Goal: Task Accomplishment & Management: Complete application form

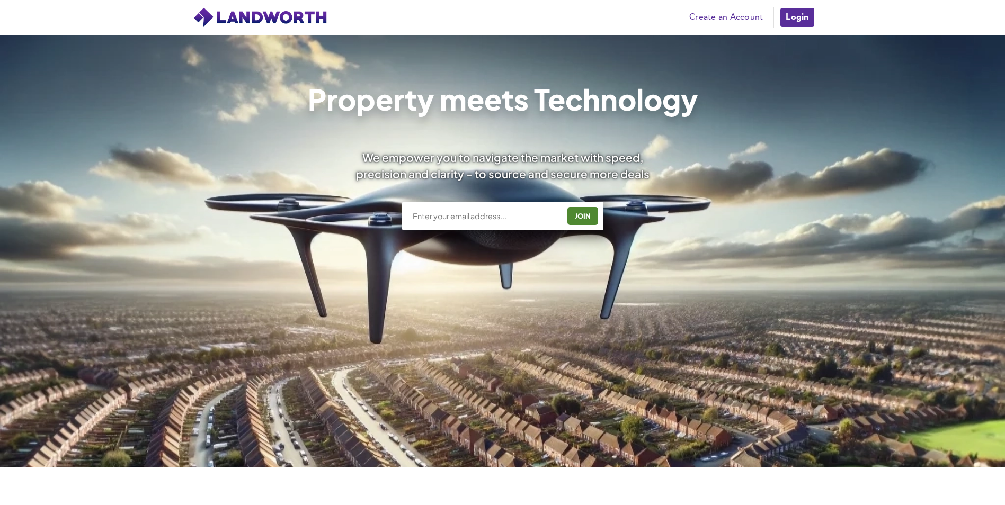
scroll to position [106, 0]
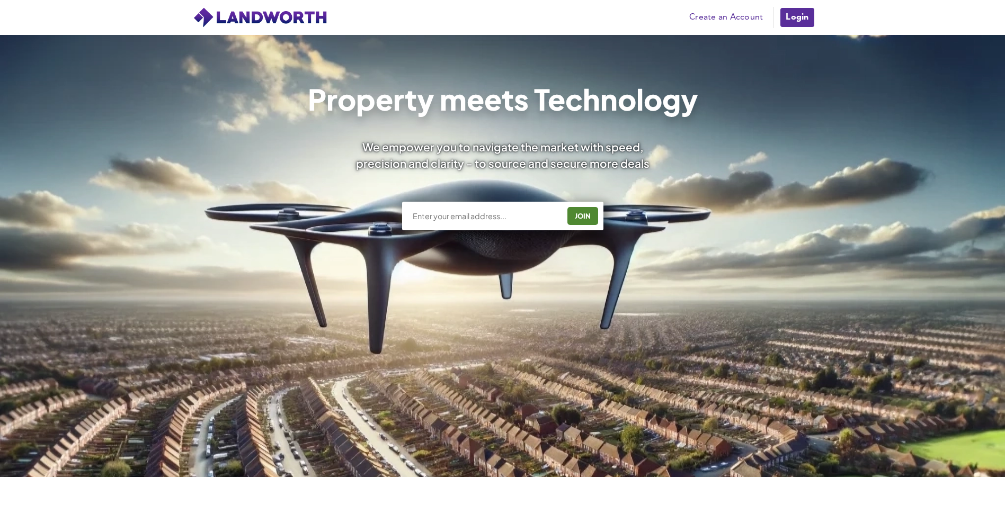
click at [728, 20] on link "Create an Account" at bounding box center [726, 18] width 84 height 16
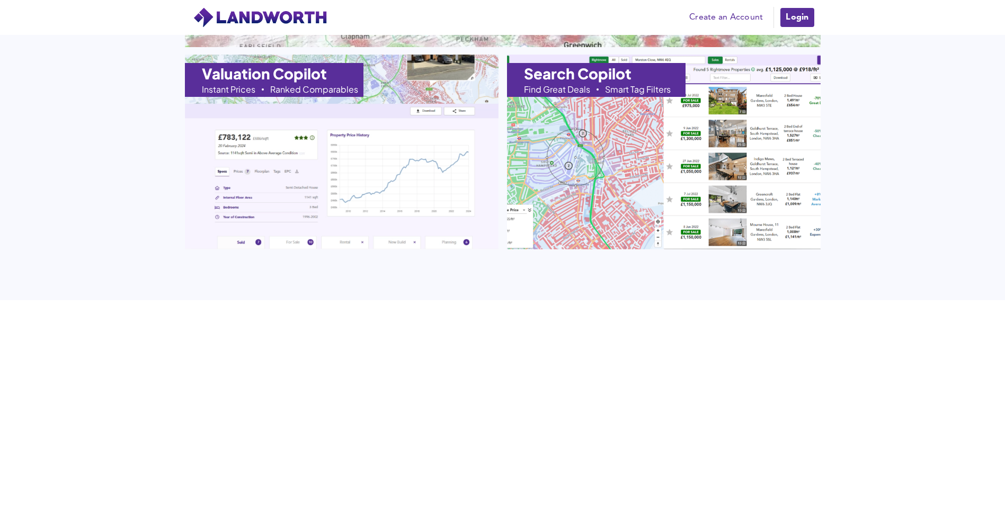
scroll to position [1271, 0]
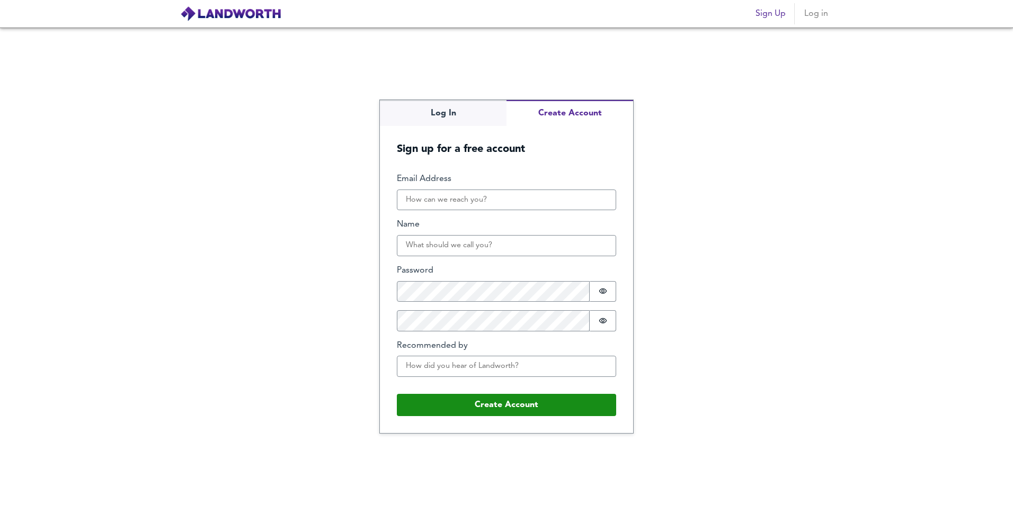
drag, startPoint x: 544, startPoint y: 187, endPoint x: 524, endPoint y: 202, distance: 25.7
click at [541, 190] on div "Email Address" at bounding box center [506, 191] width 219 height 37
click at [524, 202] on input "Email Address" at bounding box center [506, 200] width 219 height 21
type input "ryansandersllc@outlook.com"
type input "ryan sanders"
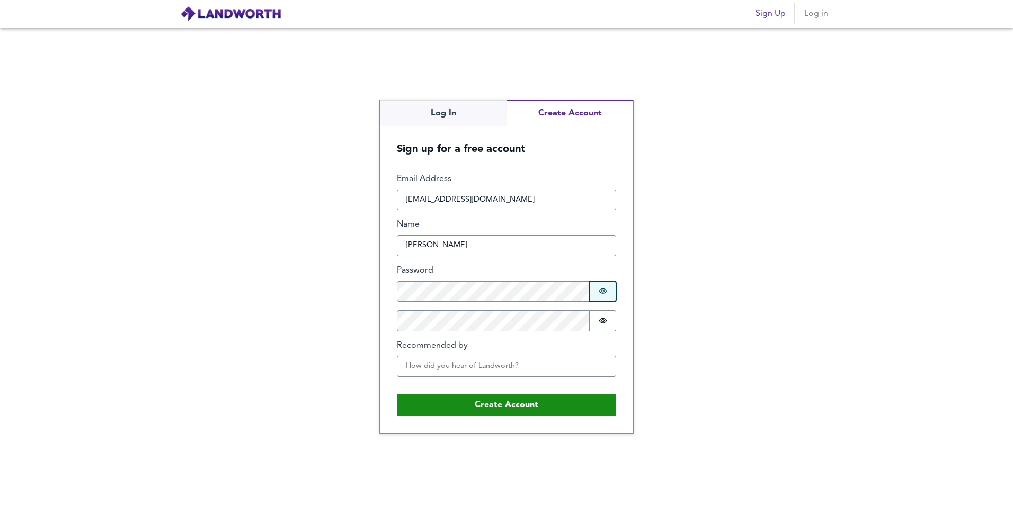
click at [606, 283] on button "Password is hidden" at bounding box center [602, 291] width 26 height 21
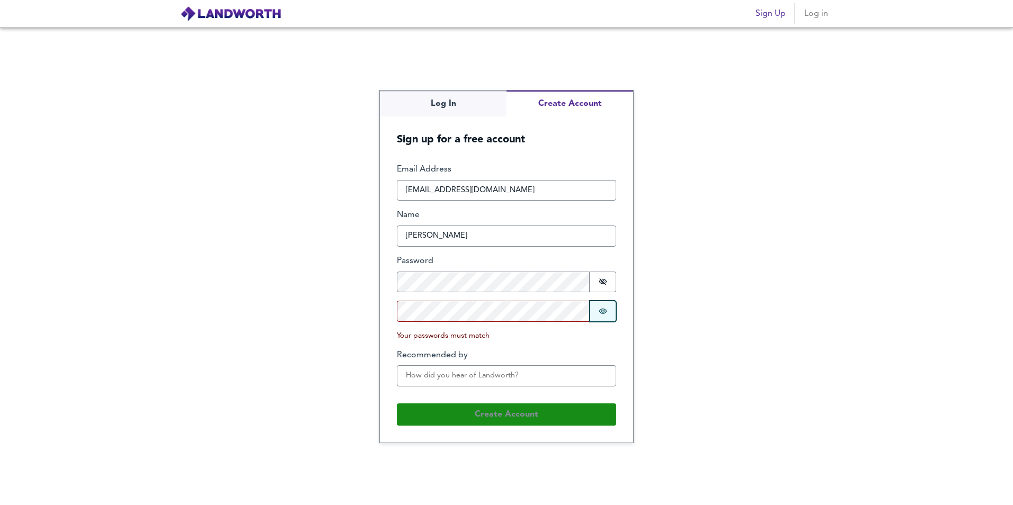
click at [604, 305] on button "Password is hidden" at bounding box center [602, 311] width 26 height 21
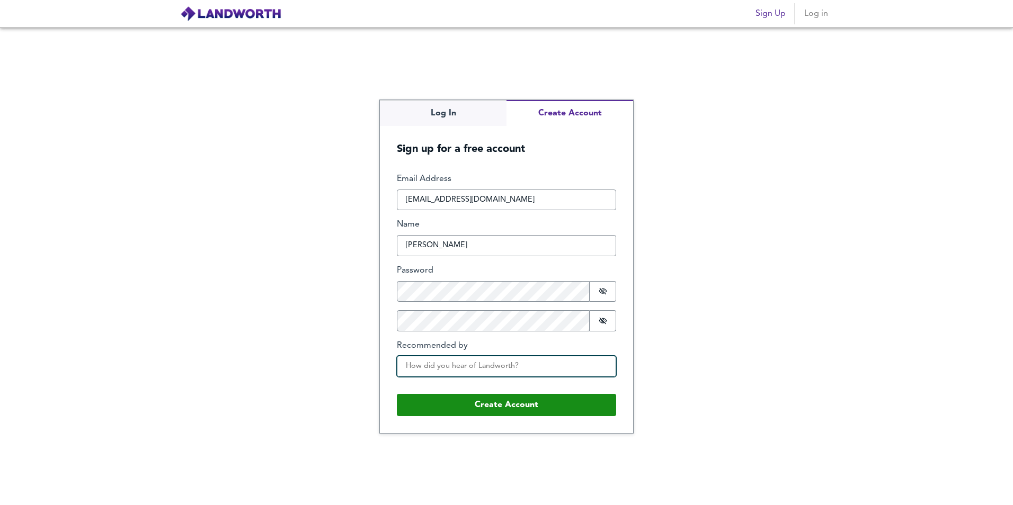
click at [482, 369] on input "Recommended by" at bounding box center [506, 366] width 219 height 21
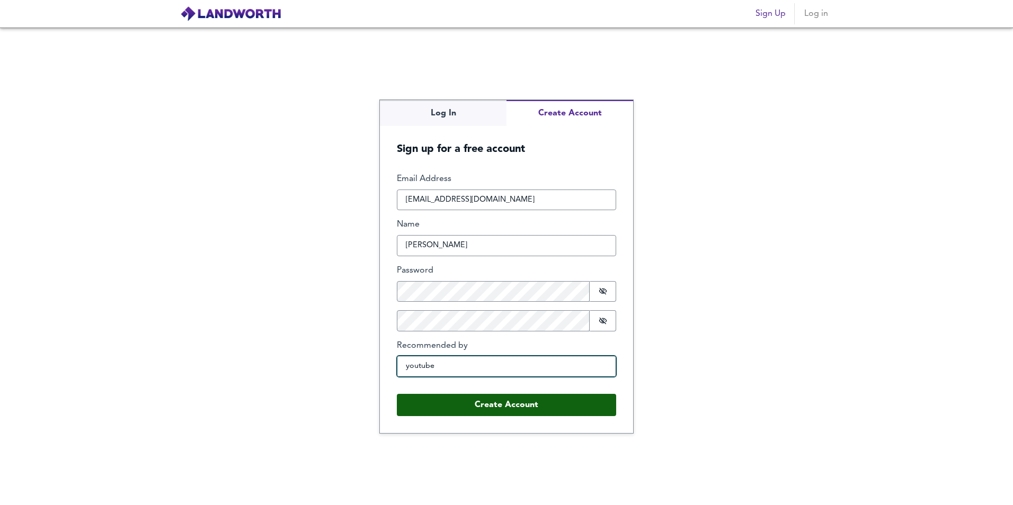
type input "youtube"
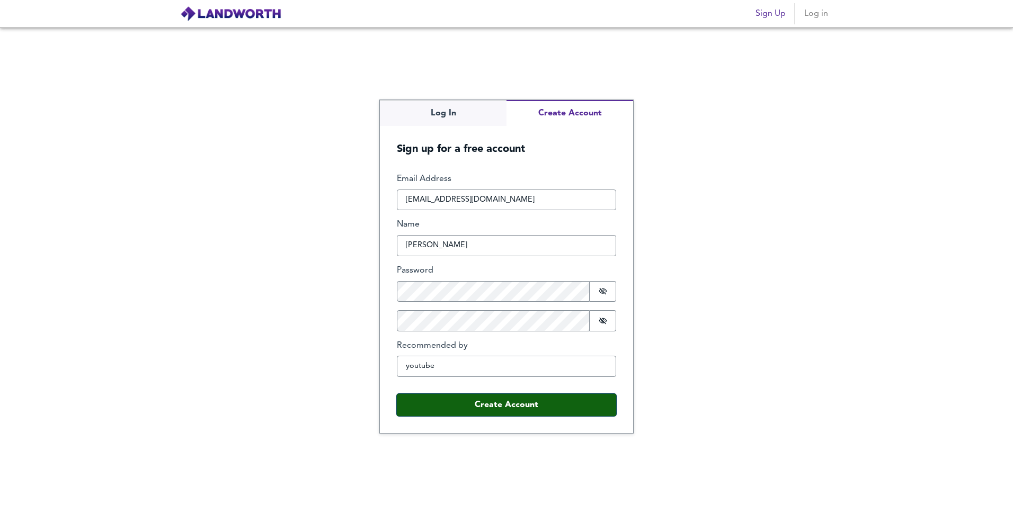
click at [612, 401] on button "Create Account" at bounding box center [506, 405] width 219 height 22
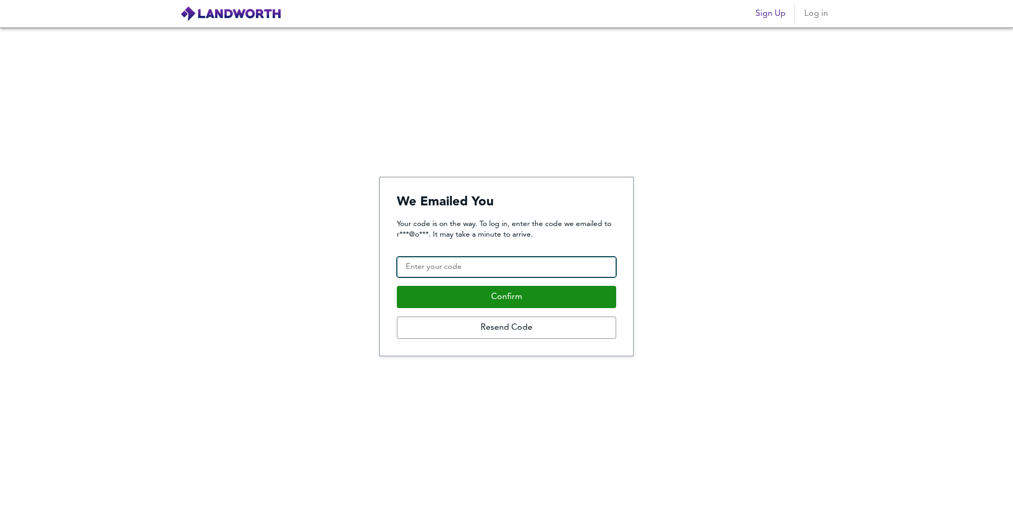
click at [565, 257] on input "Confirmation Code" at bounding box center [506, 267] width 219 height 21
paste input "439381"
type input "439381"
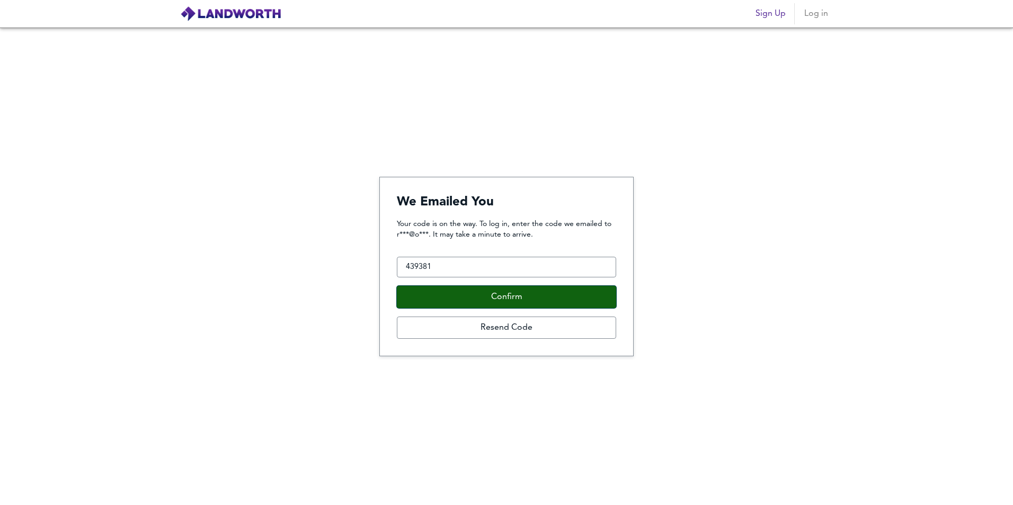
click at [548, 294] on button "Confirm" at bounding box center [506, 297] width 219 height 22
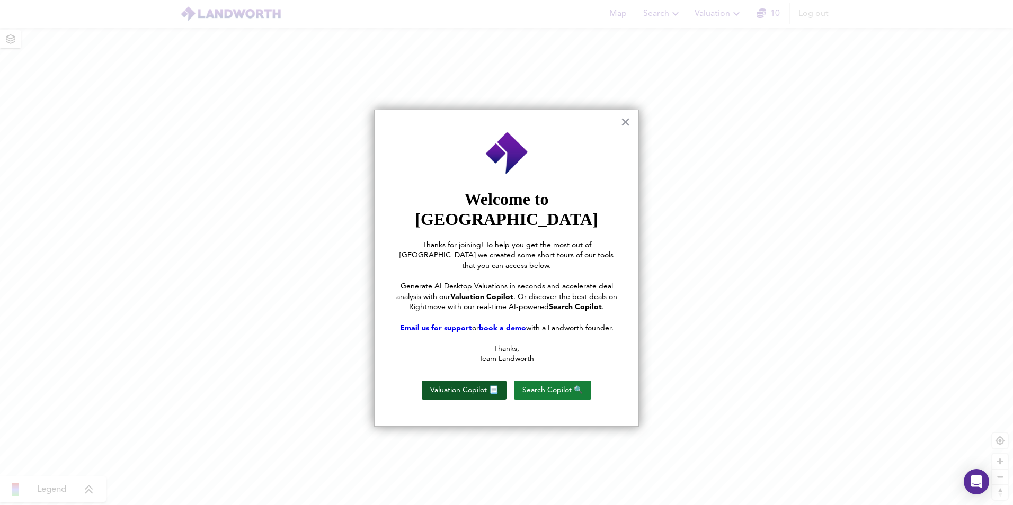
click at [478, 381] on button "Valuation Copilot 📃" at bounding box center [464, 390] width 85 height 19
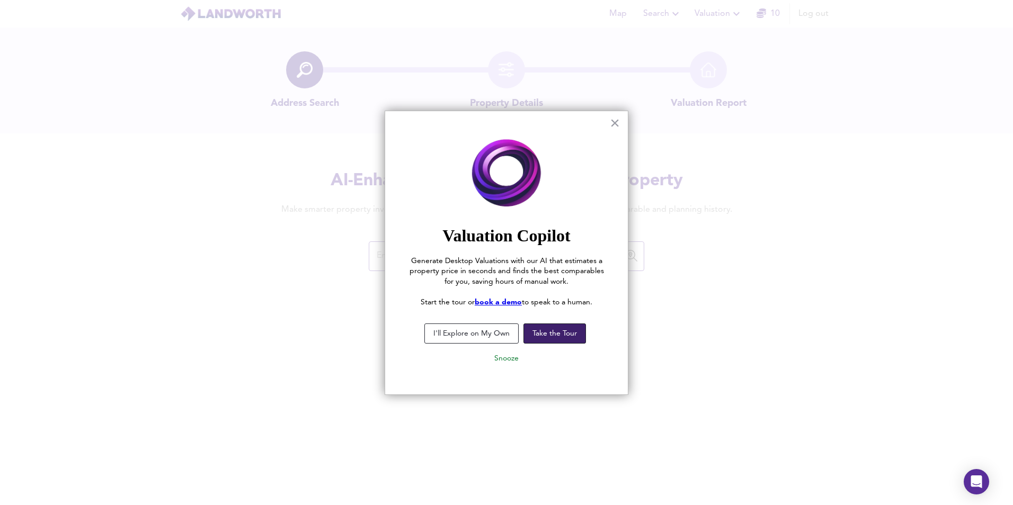
click at [548, 333] on button "Take the Tour" at bounding box center [554, 334] width 62 height 20
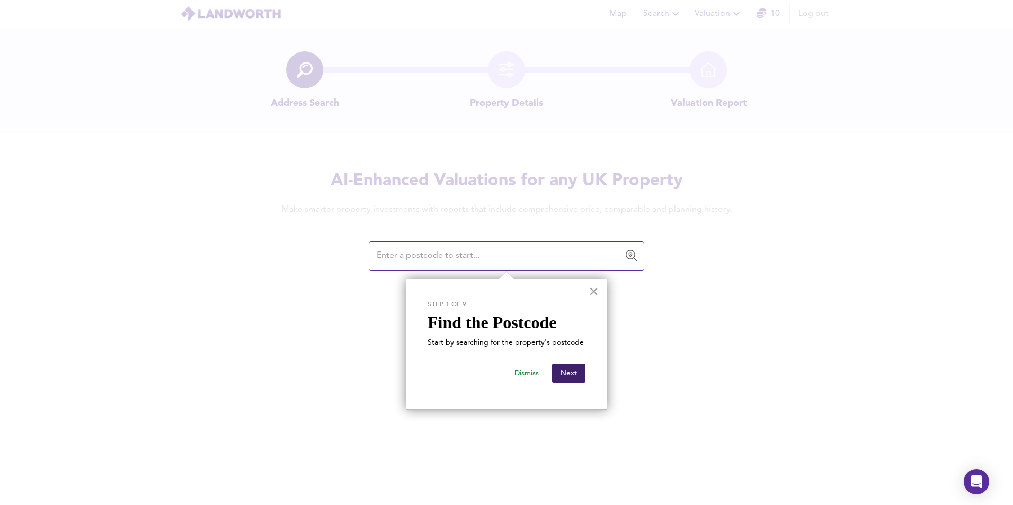
click at [567, 375] on button "Next" at bounding box center [568, 373] width 33 height 19
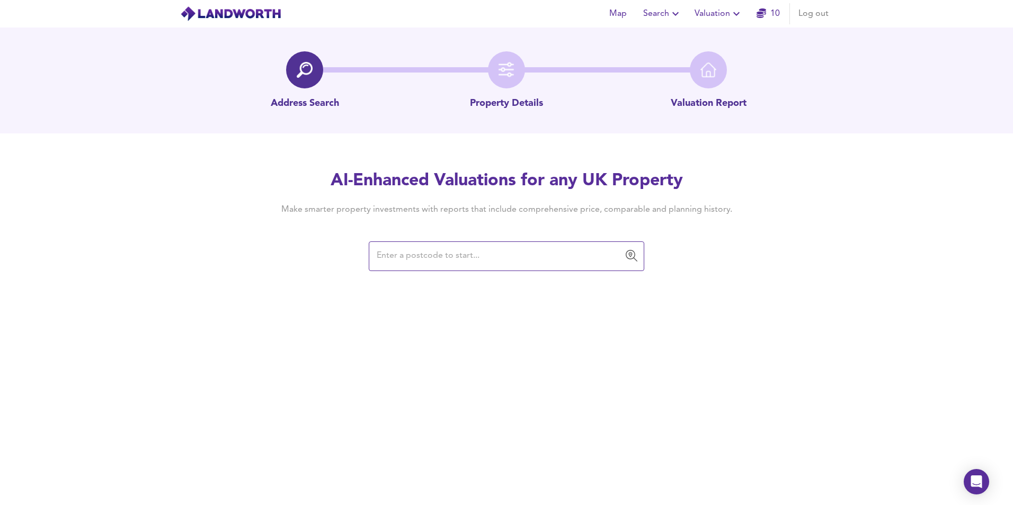
click at [625, 14] on span "Map" at bounding box center [617, 13] width 25 height 15
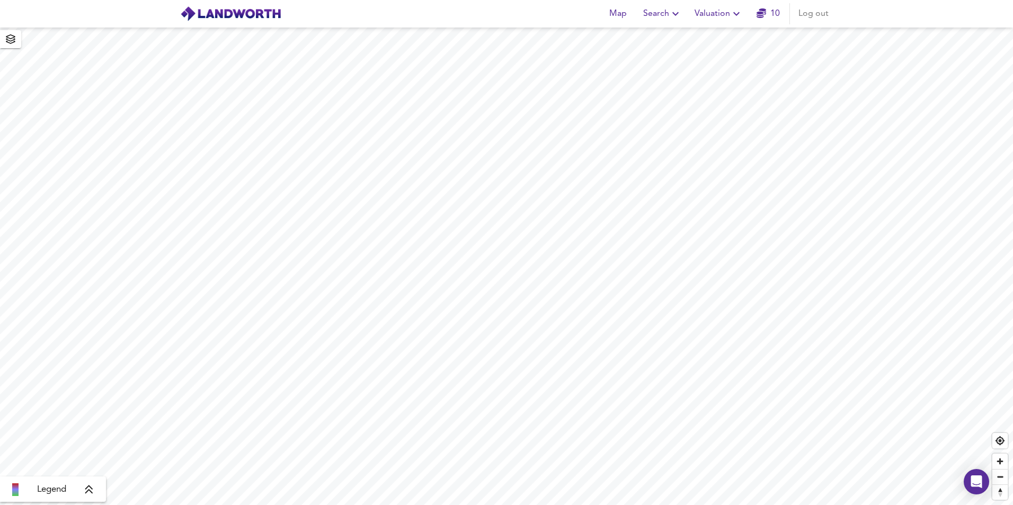
click at [583, 27] on div "Map Search Valuation 10 Log out Legend" at bounding box center [506, 252] width 1013 height 505
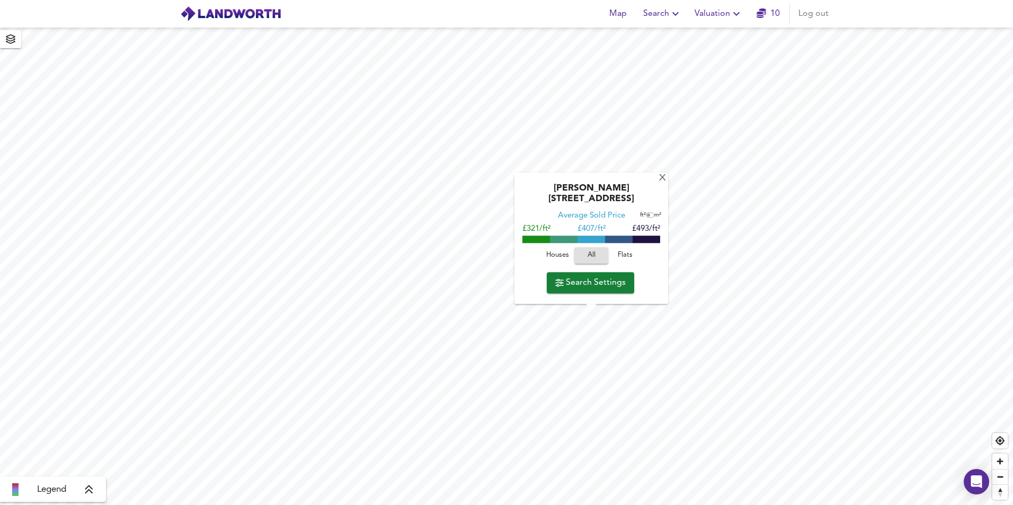
click at [665, 12] on span "Search" at bounding box center [662, 13] width 39 height 15
click at [666, 13] on span "Search" at bounding box center [662, 13] width 39 height 15
click at [703, 11] on span "Valuation" at bounding box center [718, 13] width 48 height 15
click at [618, 14] on span "Map" at bounding box center [617, 13] width 25 height 15
